Goal: Task Accomplishment & Management: Use online tool/utility

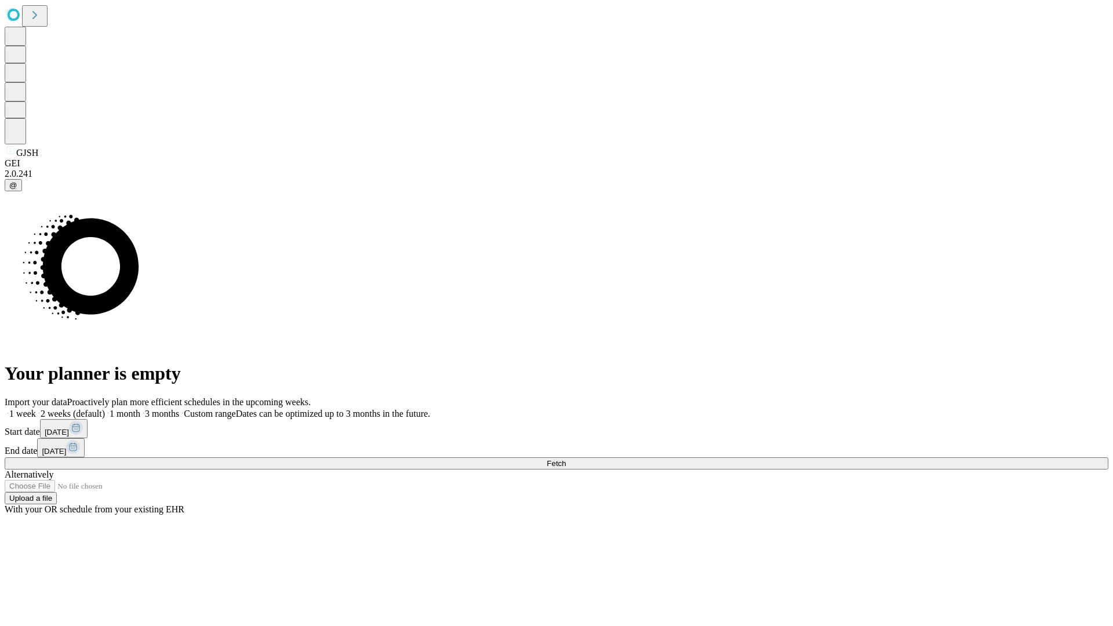
click at [566, 459] on span "Fetch" at bounding box center [555, 463] width 19 height 9
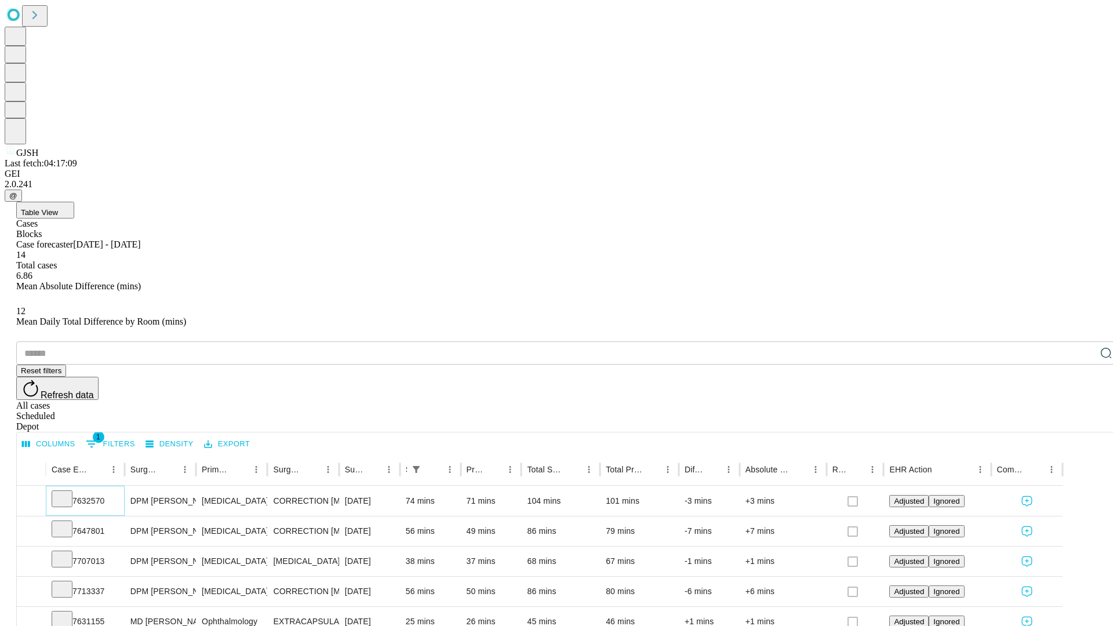
click at [68, 492] on icon at bounding box center [62, 498] width 12 height 12
